Goal: Task Accomplishment & Management: Use online tool/utility

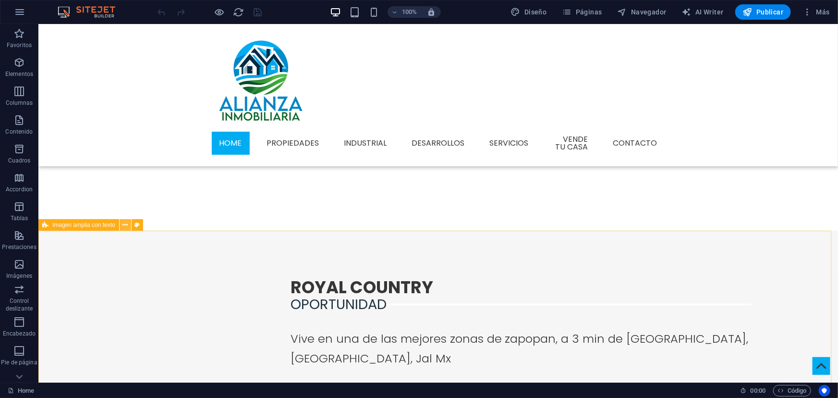
click at [123, 226] on icon at bounding box center [124, 225] width 5 height 10
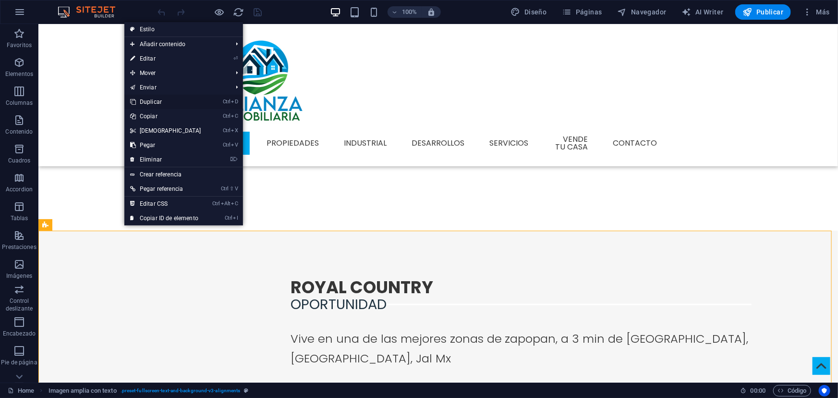
click at [158, 100] on link "Ctrl D Duplicar" at bounding box center [165, 102] width 83 height 14
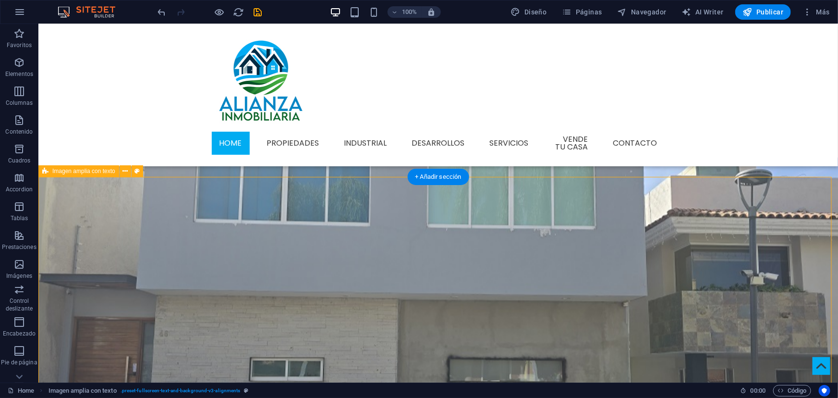
scroll to position [412, 0]
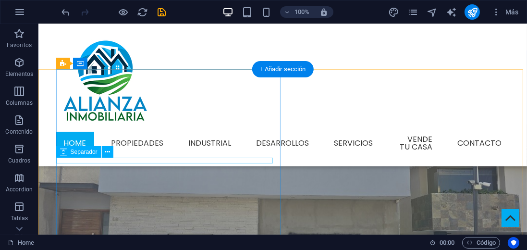
scroll to position [448, 0]
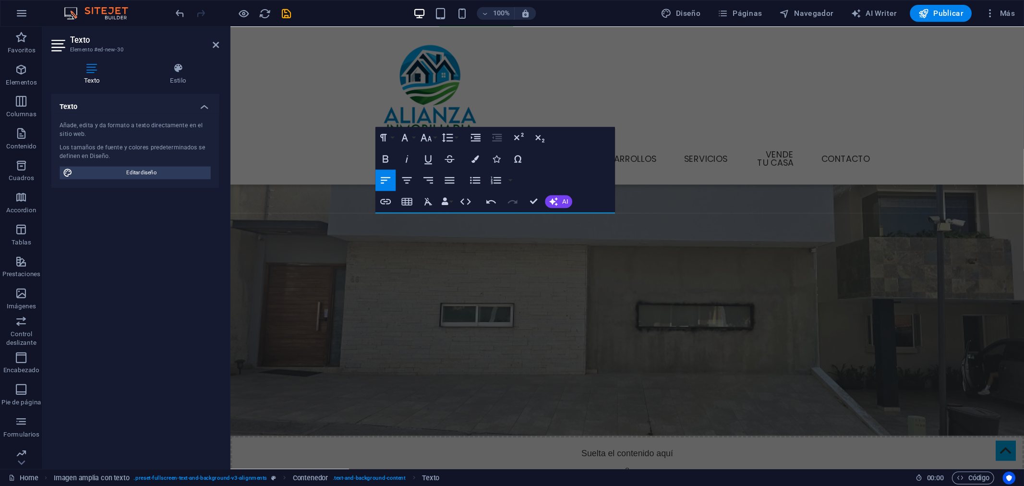
scroll to position [449, 0]
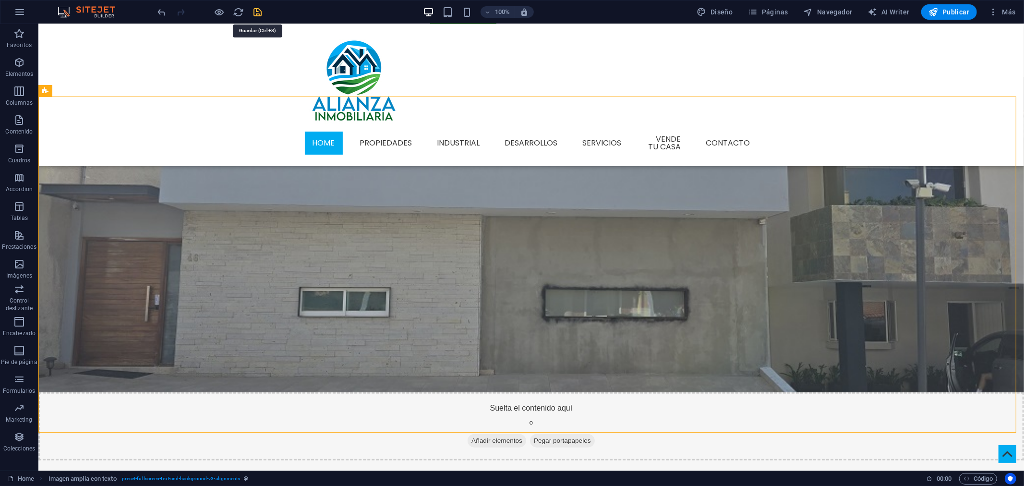
click at [258, 10] on icon "save" at bounding box center [258, 12] width 11 height 11
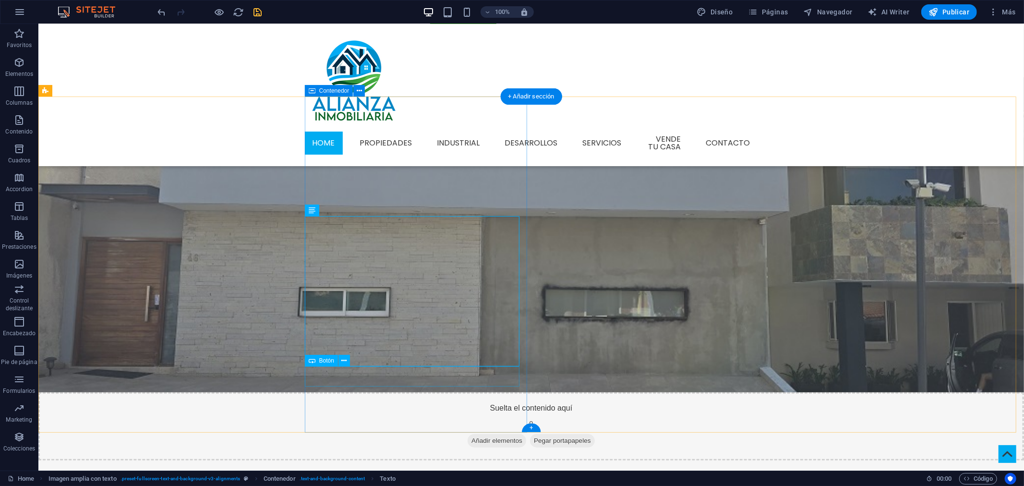
click at [330, 361] on span "Botón" at bounding box center [326, 361] width 15 height 6
select select "22"
select select
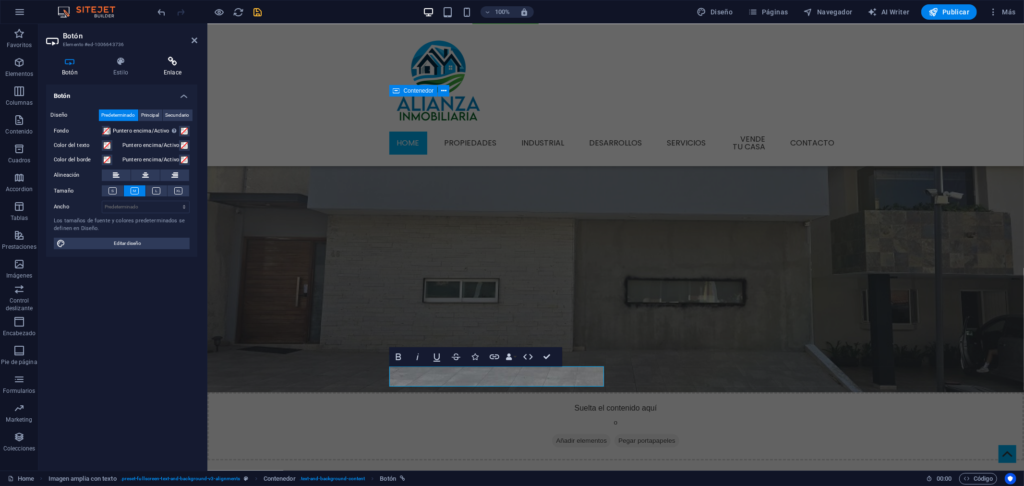
click at [188, 60] on icon at bounding box center [172, 62] width 49 height 10
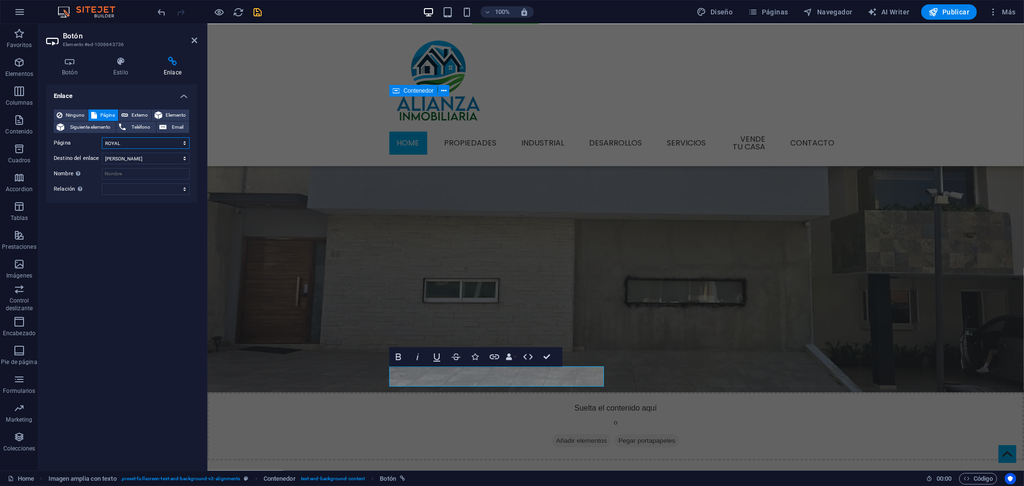
click at [140, 142] on select "Home Propiedades Industrial DESAROLLOS Industrial 1 servicios Vende tu Casa Con…" at bounding box center [146, 143] width 88 height 12
click at [70, 119] on span "Ninguno" at bounding box center [75, 115] width 20 height 12
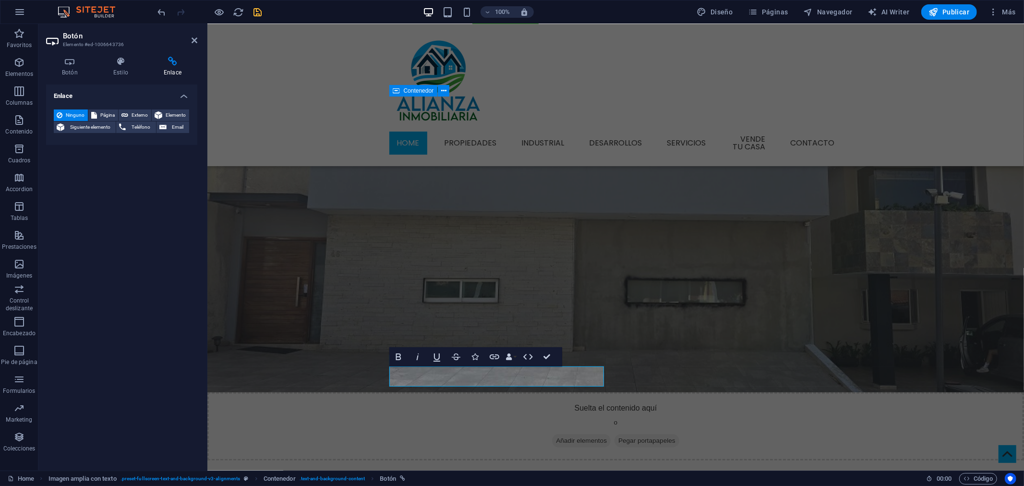
click at [89, 202] on div "Enlace Ninguno Página Externo Elemento Siguiente elemento Teléfono Email Página…" at bounding box center [121, 274] width 151 height 378
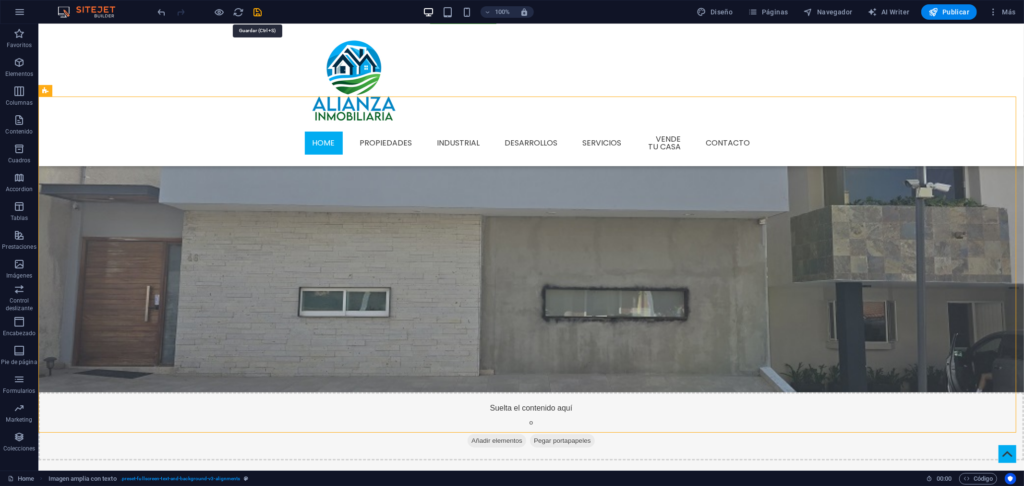
click at [254, 14] on icon "save" at bounding box center [258, 12] width 11 height 11
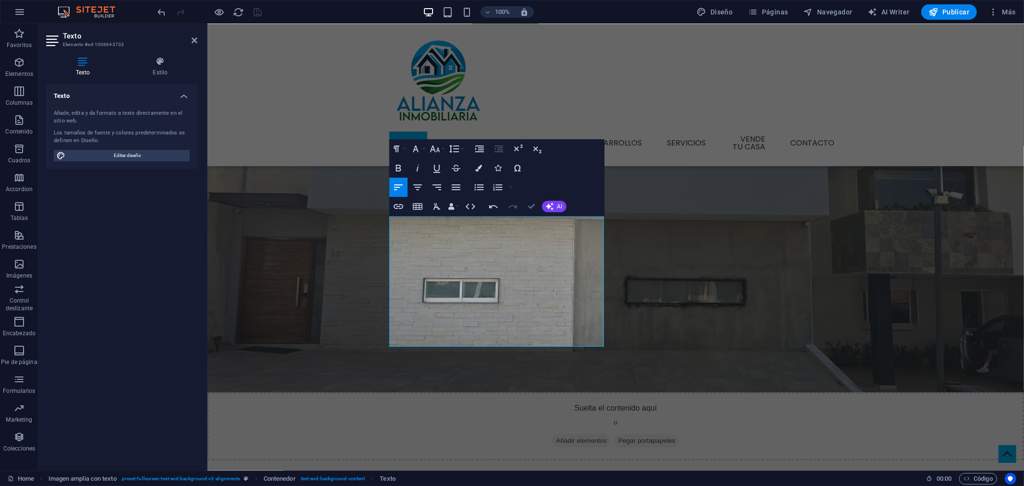
drag, startPoint x: 316, startPoint y: 194, endPoint x: 531, endPoint y: 210, distance: 214.8
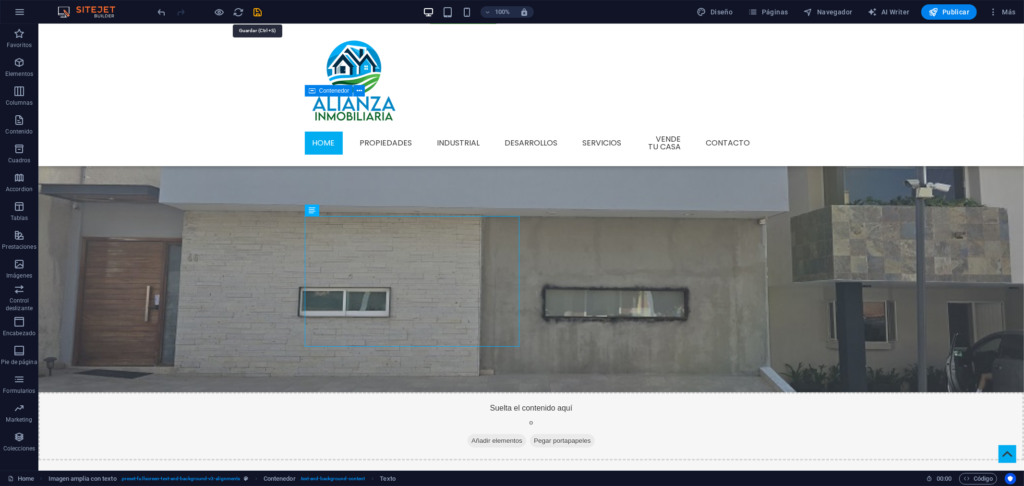
click at [257, 12] on icon "save" at bounding box center [258, 12] width 11 height 11
